Goal: Check status: Check status

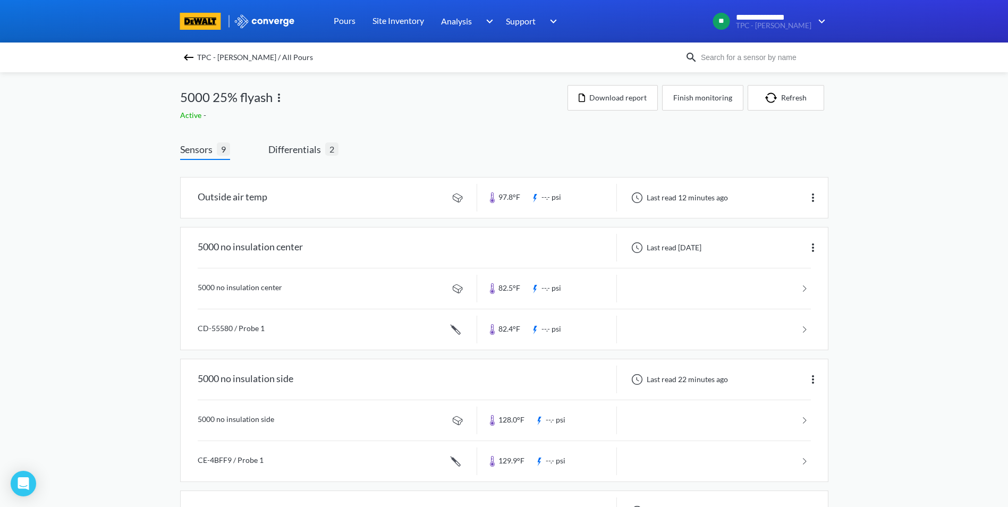
click at [192, 55] on img at bounding box center [188, 57] width 13 height 13
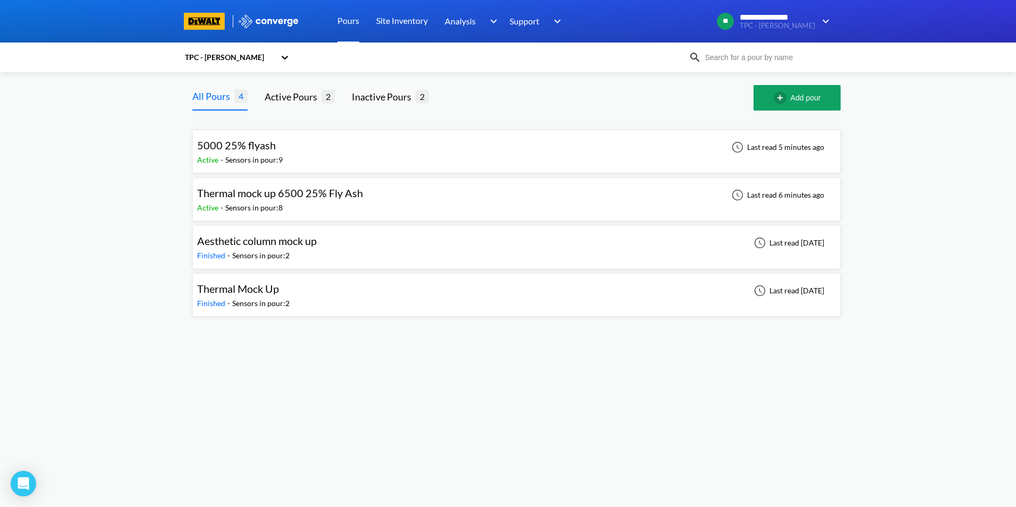
click at [270, 192] on span "Thermal mock up 6500 25% Fly Ash" at bounding box center [280, 192] width 166 height 13
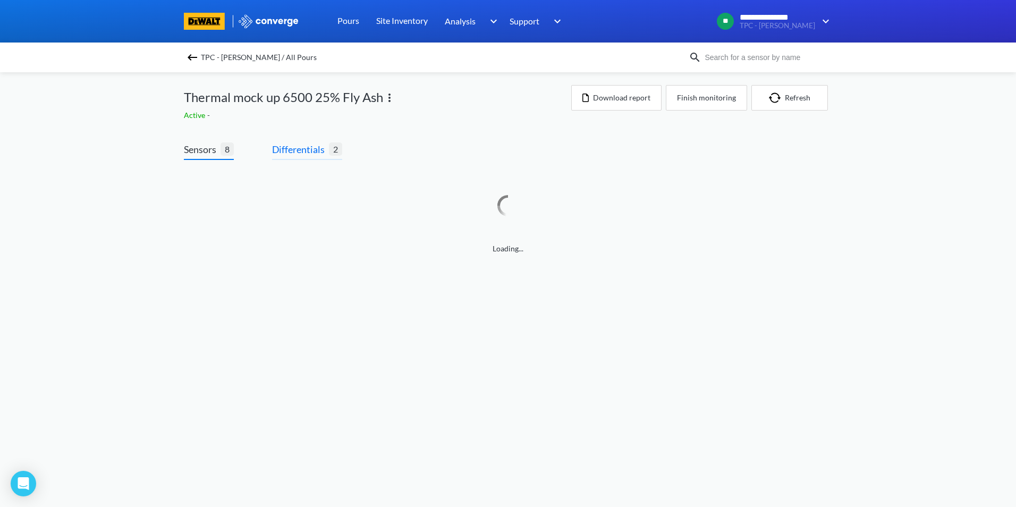
click at [303, 152] on span "Differentials" at bounding box center [300, 149] width 57 height 15
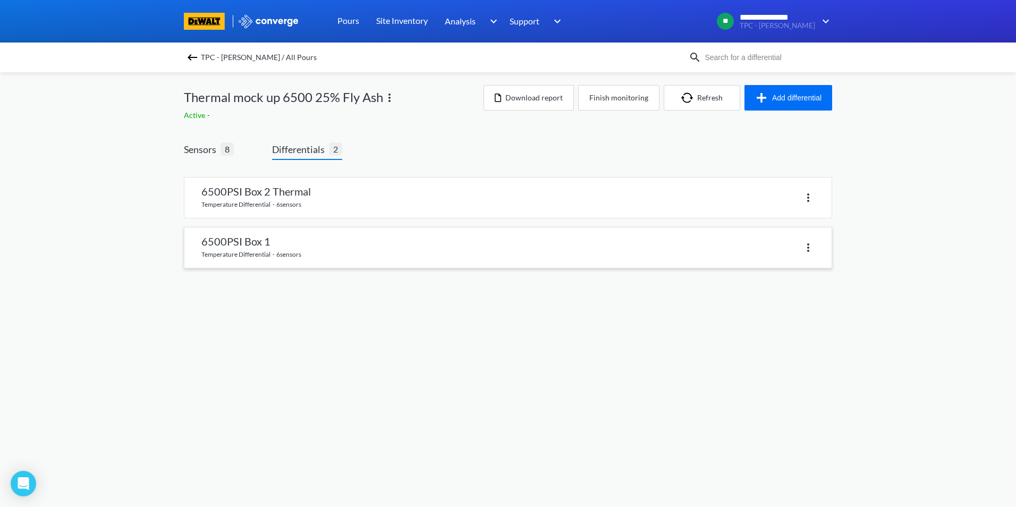
click at [257, 245] on link at bounding box center [507, 247] width 647 height 40
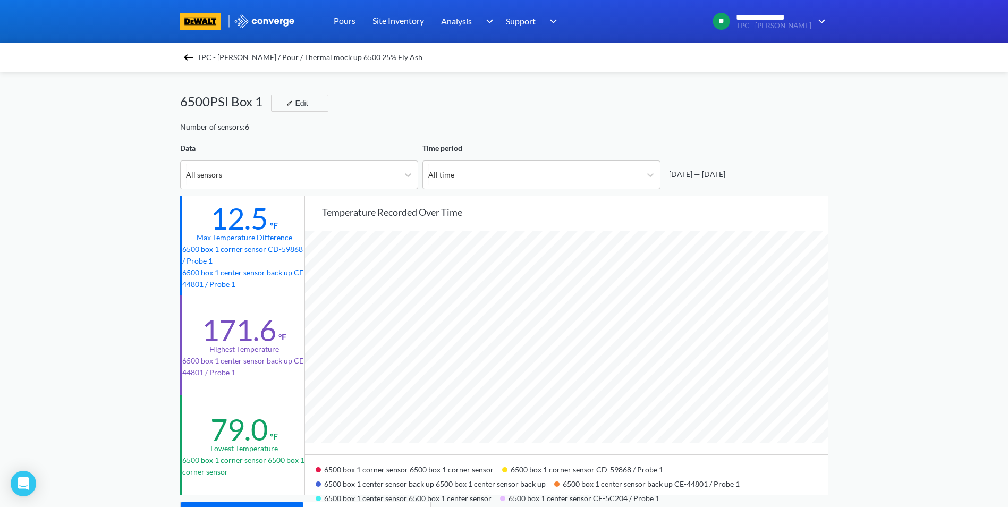
scroll to position [890, 1008]
click at [188, 57] on img at bounding box center [188, 57] width 13 height 13
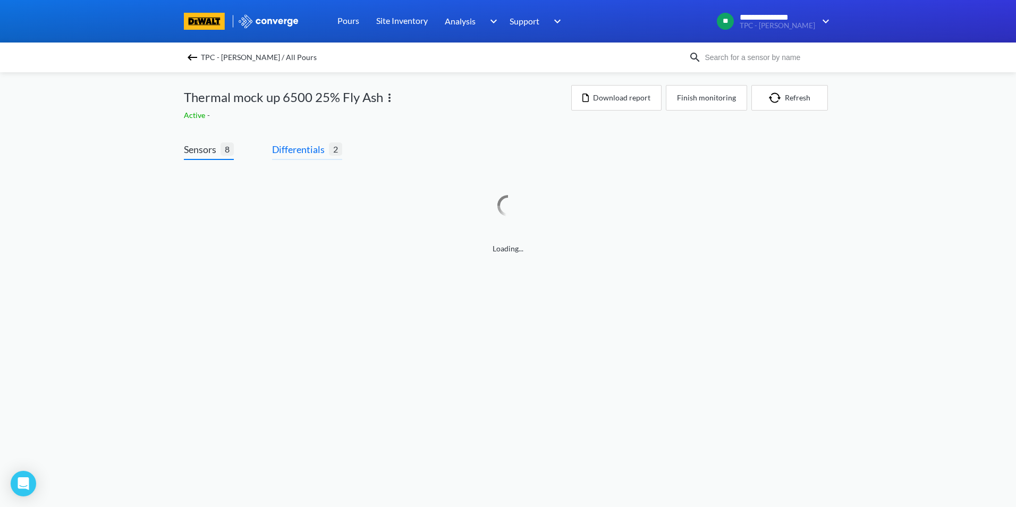
click at [295, 149] on span "Differentials" at bounding box center [300, 149] width 57 height 15
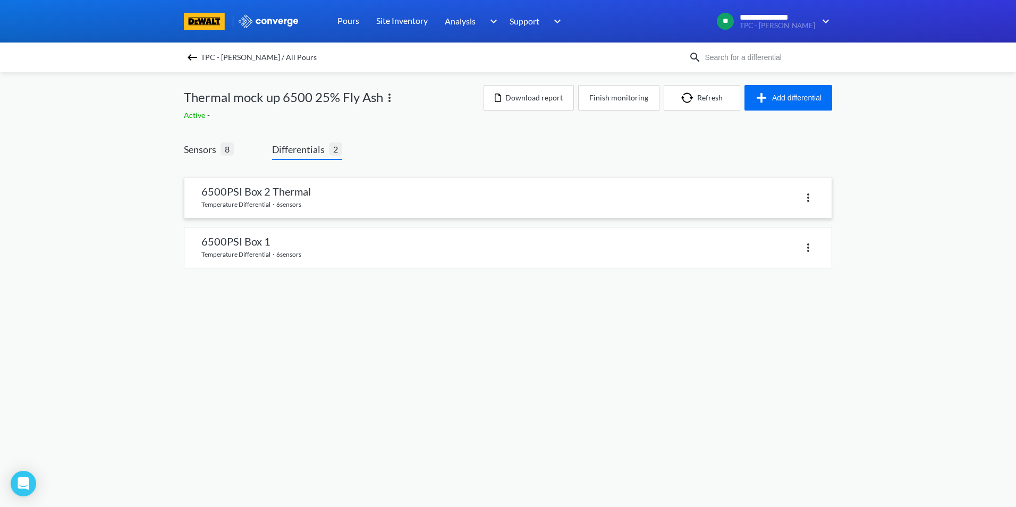
click at [282, 194] on link at bounding box center [507, 197] width 647 height 40
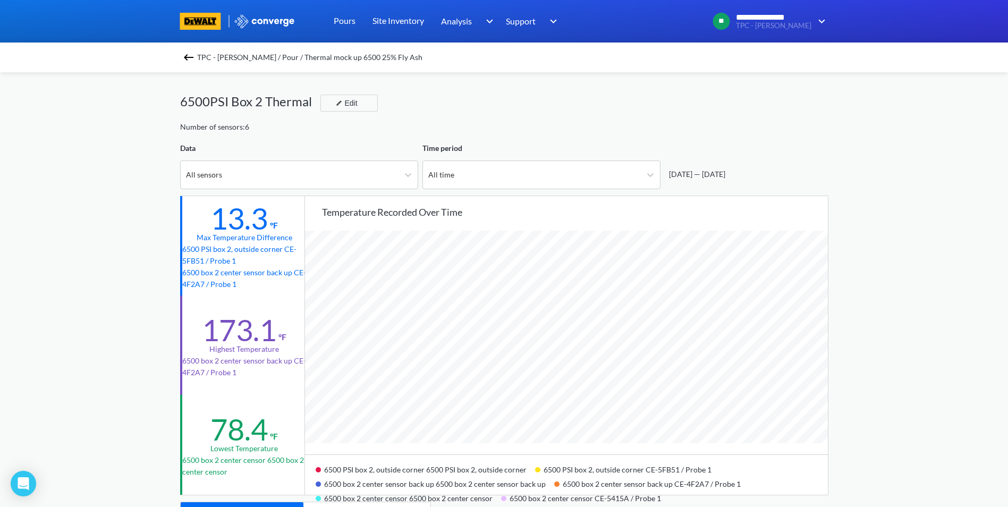
scroll to position [890, 1008]
